Goal: Information Seeking & Learning: Learn about a topic

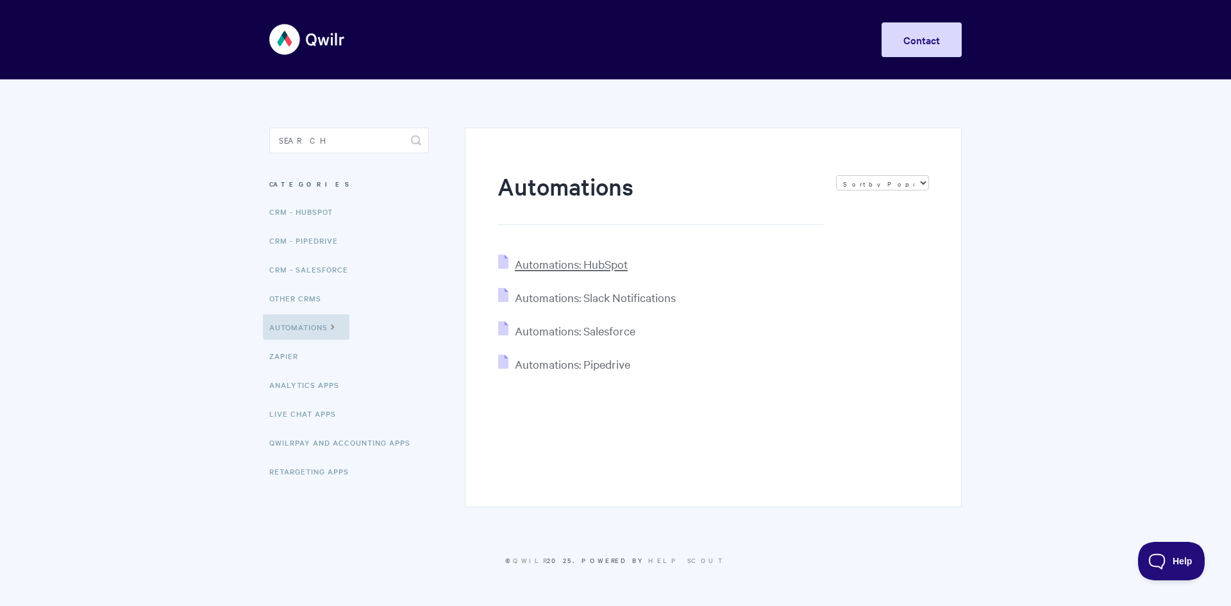
click at [540, 263] on span "Automations: HubSpot" at bounding box center [571, 263] width 113 height 15
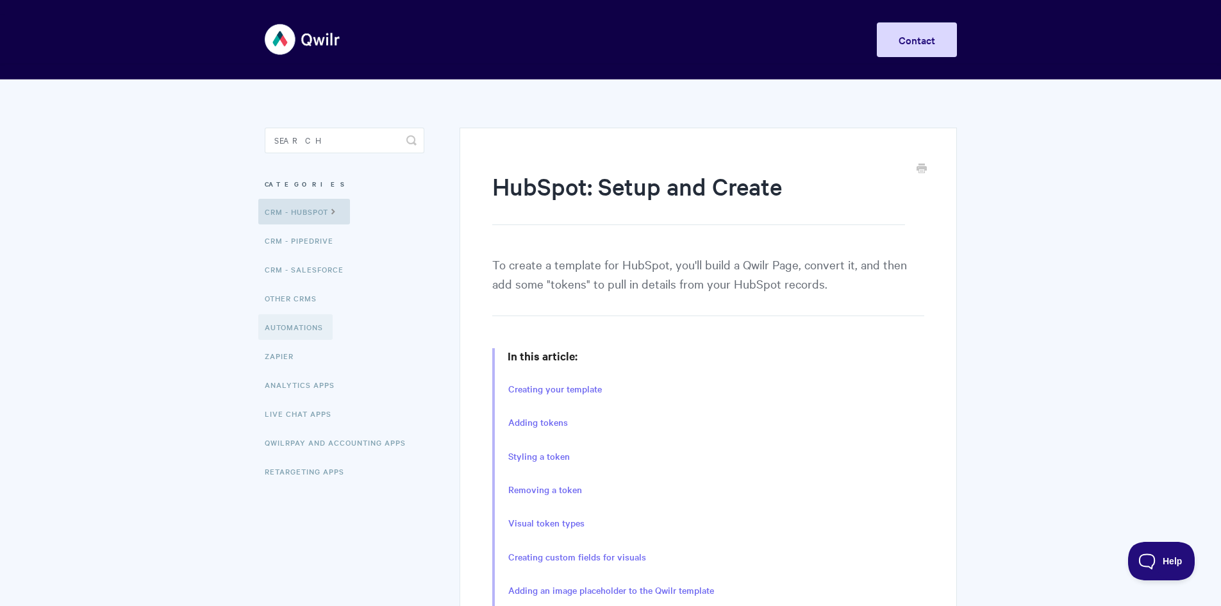
click at [292, 326] on link "Automations" at bounding box center [295, 327] width 74 height 26
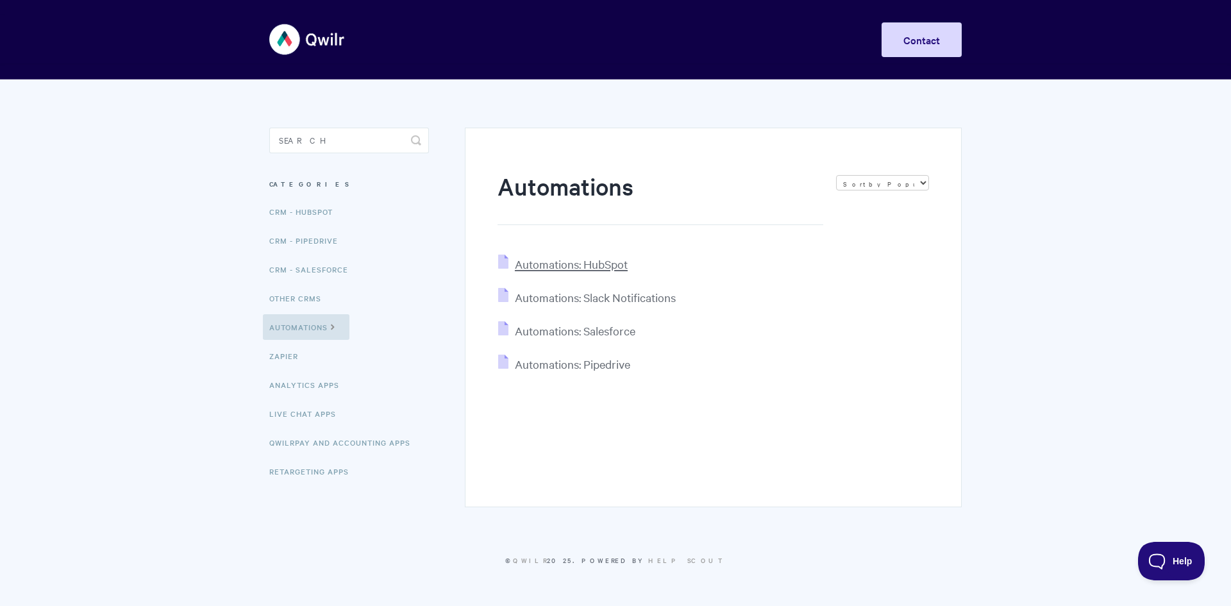
click at [622, 260] on span "Automations: HubSpot" at bounding box center [571, 263] width 113 height 15
